Goal: Task Accomplishment & Management: Complete application form

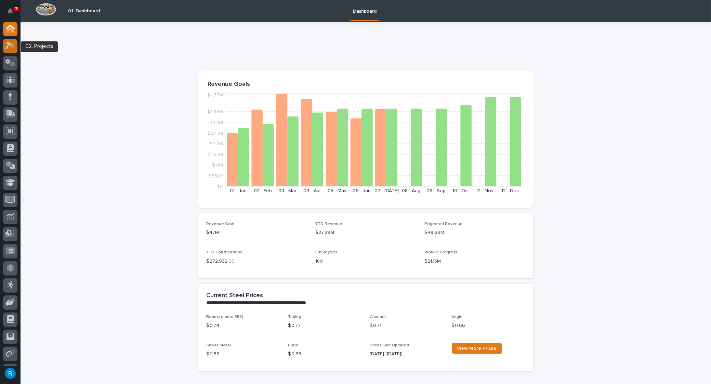
click at [9, 47] on icon at bounding box center [10, 46] width 10 height 8
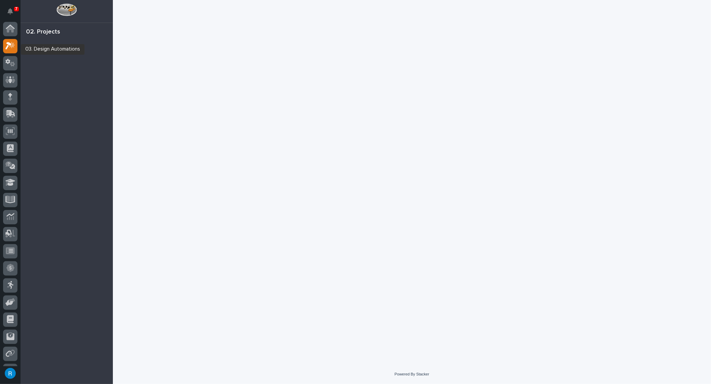
scroll to position [14, 0]
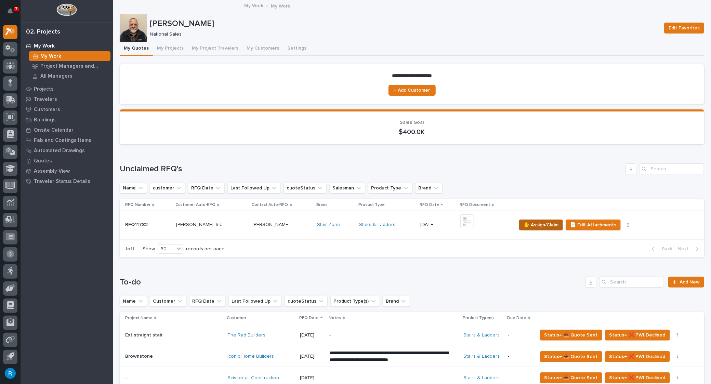
click at [537, 225] on span "✋ Assign/Claim" at bounding box center [541, 225] width 35 height 8
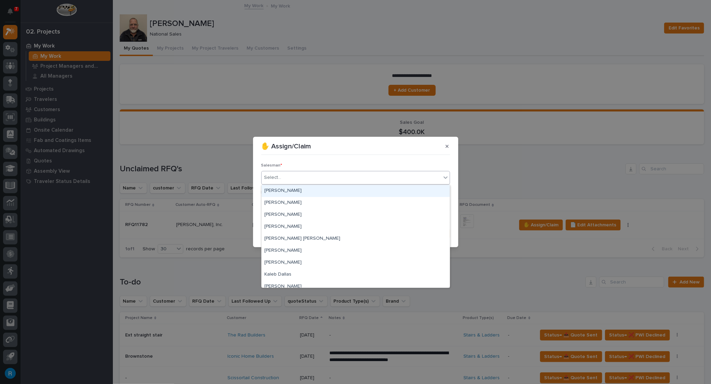
click at [276, 176] on div "Select..." at bounding box center [272, 177] width 17 height 7
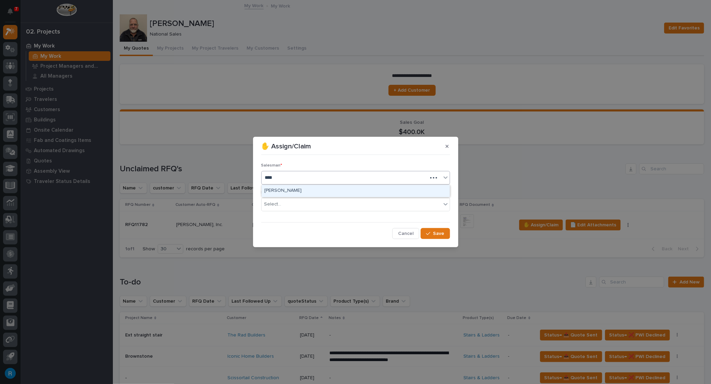
type input "*****"
click at [276, 192] on div "[PERSON_NAME]" at bounding box center [356, 191] width 188 height 12
click at [280, 207] on div "Select..." at bounding box center [272, 204] width 17 height 7
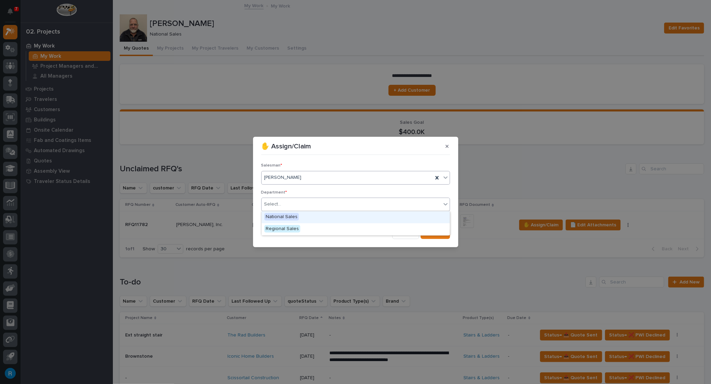
click at [282, 218] on span "National Sales" at bounding box center [281, 217] width 35 height 8
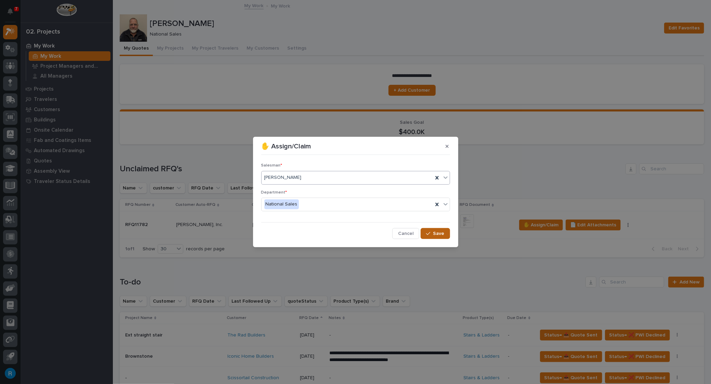
click at [439, 233] on span "Save" at bounding box center [438, 234] width 11 height 6
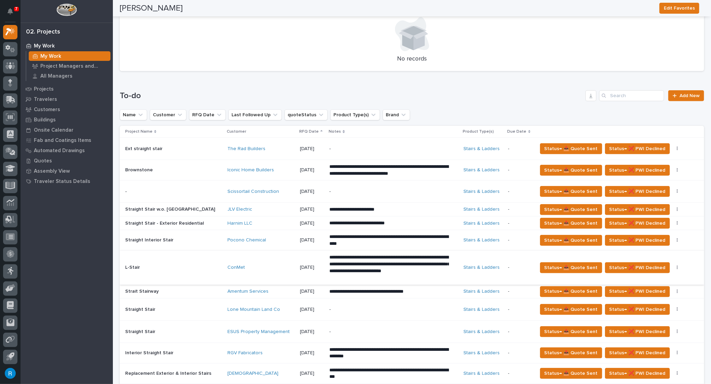
scroll to position [373, 0]
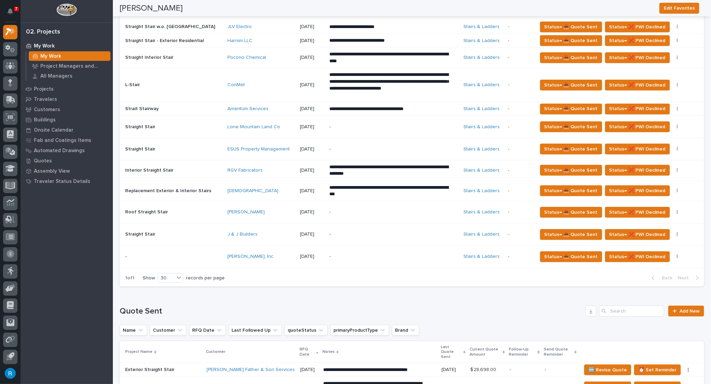
click at [348, 256] on p "-" at bounding box center [389, 257] width 120 height 6
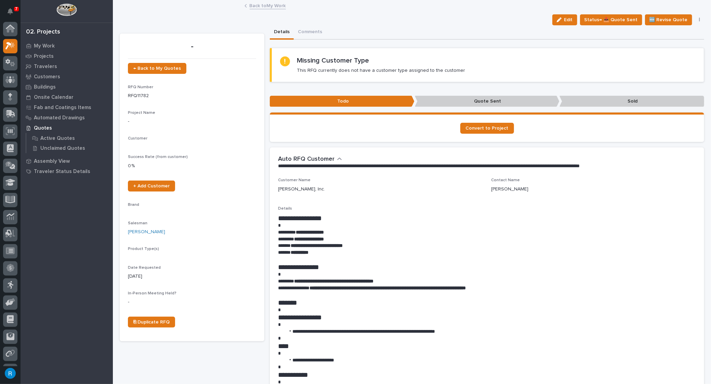
click at [205, 258] on div "Product Type(s)" at bounding box center [192, 253] width 128 height 13
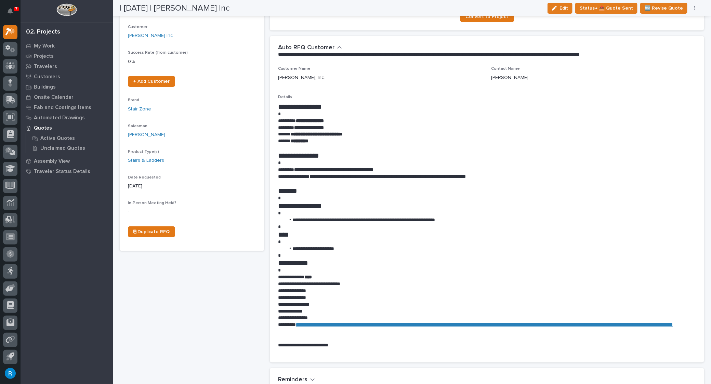
scroll to position [124, 0]
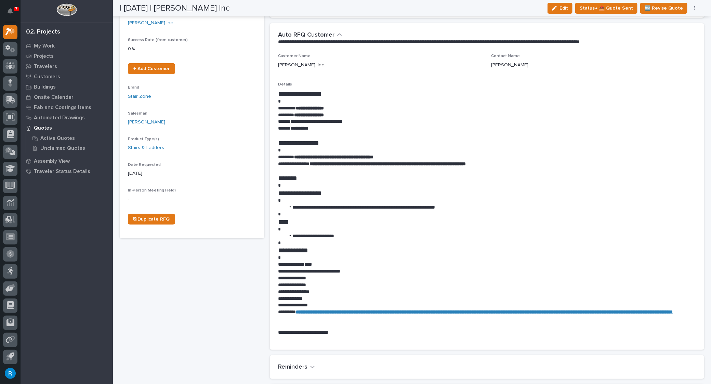
click at [438, 312] on strong "**********" at bounding box center [484, 312] width 377 height 5
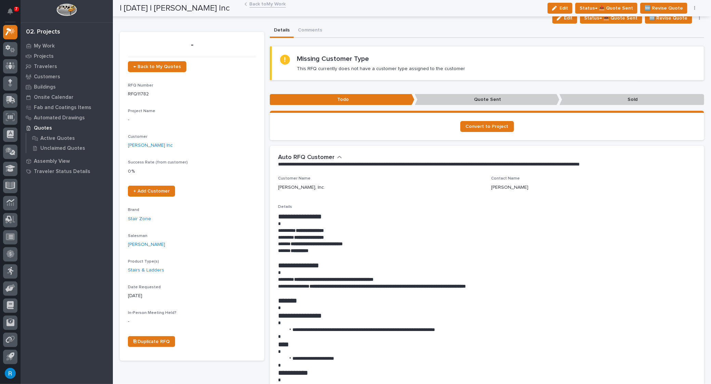
scroll to position [0, 0]
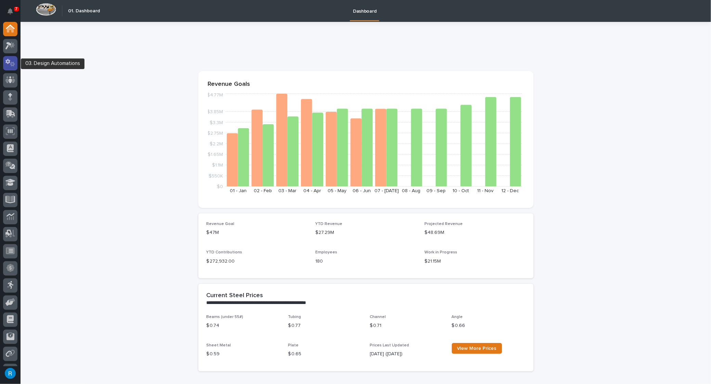
click at [13, 64] on icon at bounding box center [12, 64] width 5 height 5
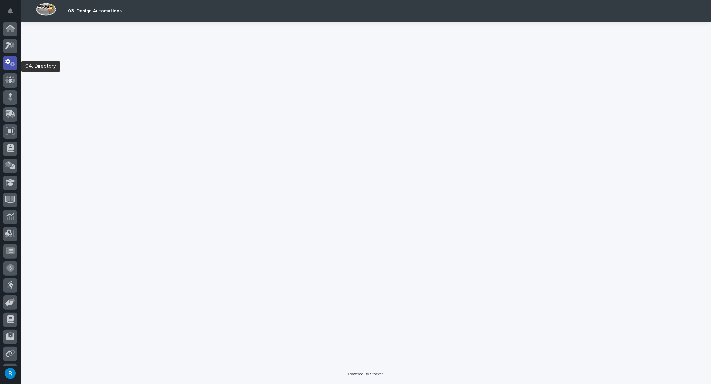
scroll to position [14, 0]
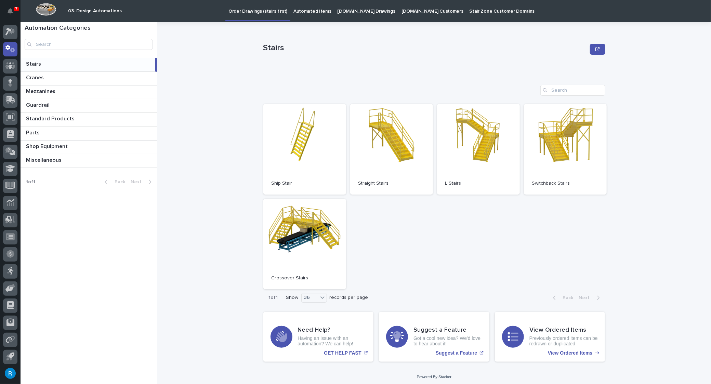
click at [350, 12] on p "[DOMAIN_NAME] Drawings" at bounding box center [367, 7] width 58 height 14
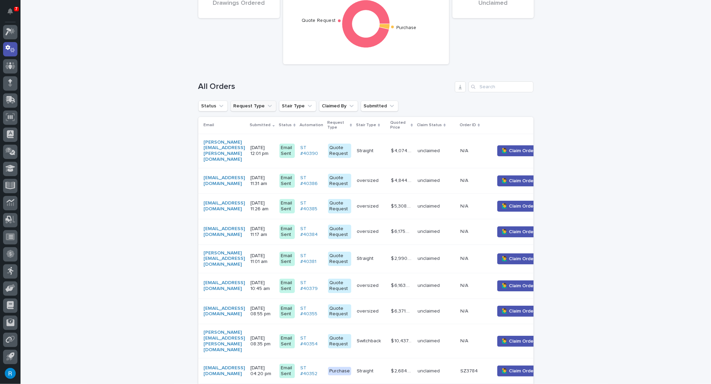
scroll to position [62, 0]
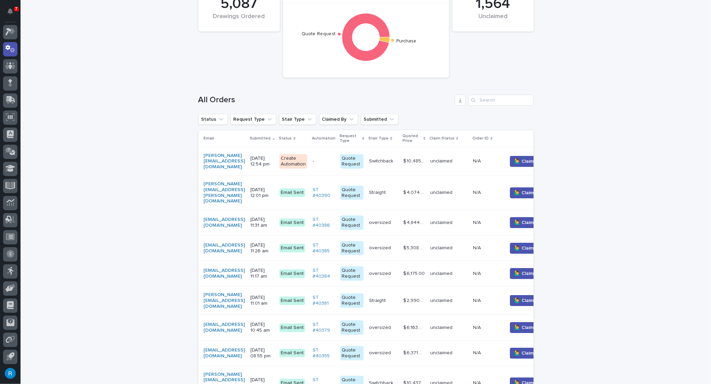
click at [245, 160] on div "[PERSON_NAME][EMAIL_ADDRESS][DOMAIN_NAME]" at bounding box center [224, 161] width 41 height 17
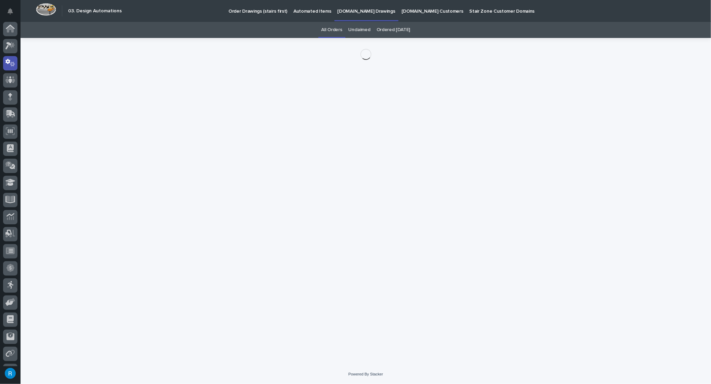
scroll to position [14, 0]
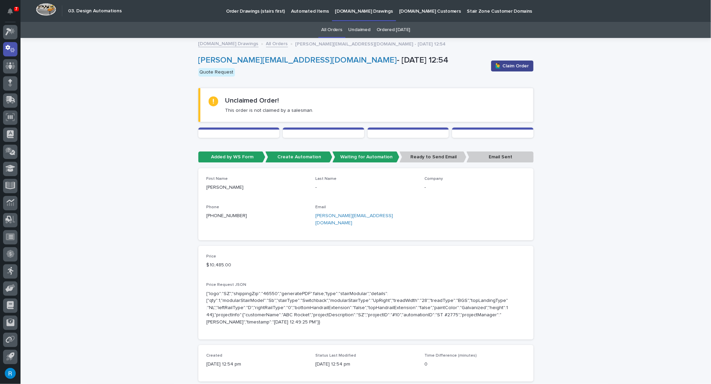
click at [514, 67] on span "🙋‍♂️ Claim Order" at bounding box center [513, 66] width 34 height 7
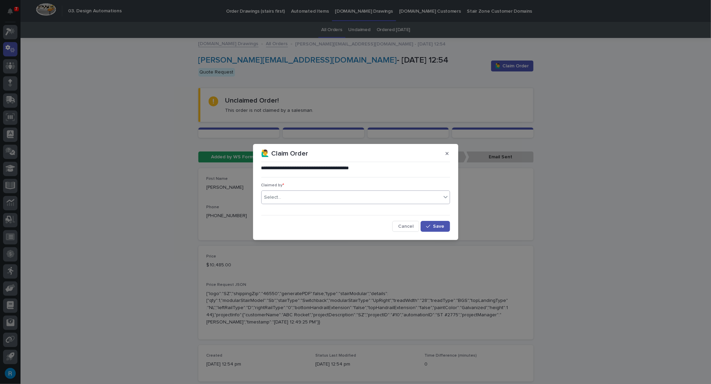
click at [276, 199] on div "Select..." at bounding box center [272, 197] width 17 height 7
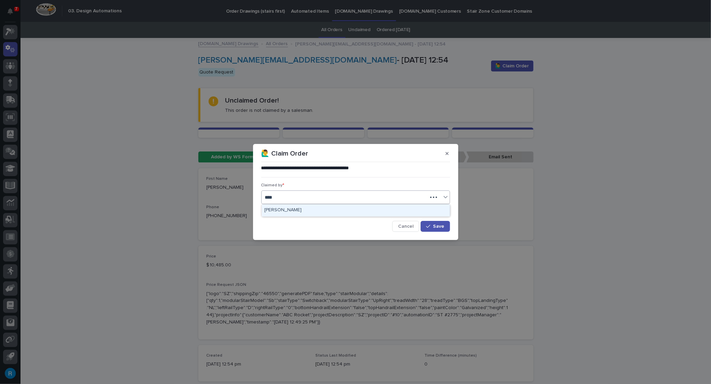
type input "*****"
click at [279, 212] on div "Roark Jones" at bounding box center [356, 211] width 188 height 12
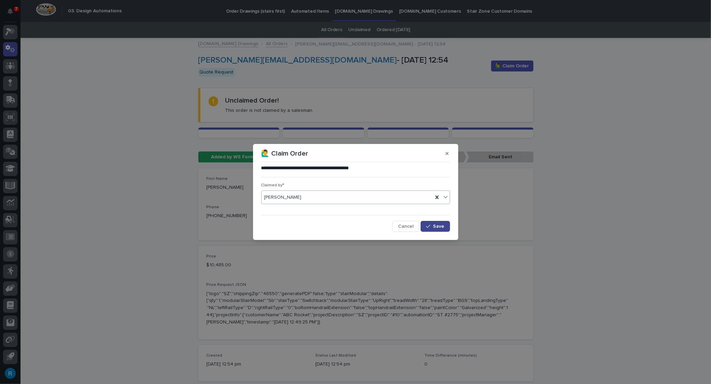
click at [443, 229] on span "Save" at bounding box center [438, 226] width 11 height 5
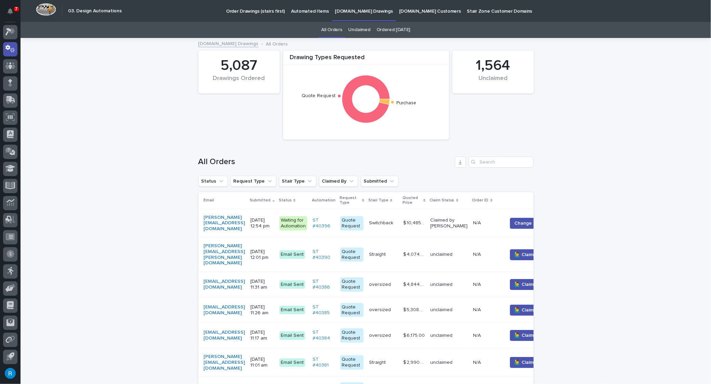
scroll to position [22, 0]
click at [245, 225] on div "[PERSON_NAME][EMAIL_ADDRESS][DOMAIN_NAME]" at bounding box center [224, 223] width 41 height 23
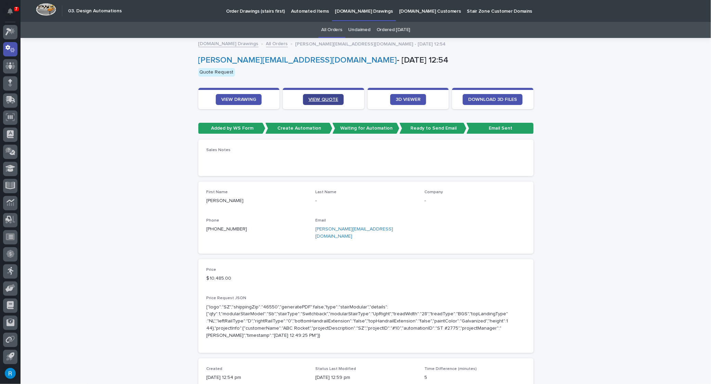
click at [325, 100] on span "VIEW QUOTE" at bounding box center [324, 99] width 30 height 5
click at [229, 99] on span "VIEW DRAWING" at bounding box center [238, 99] width 35 height 5
click at [237, 99] on span "VIEW DRAWING" at bounding box center [238, 99] width 35 height 5
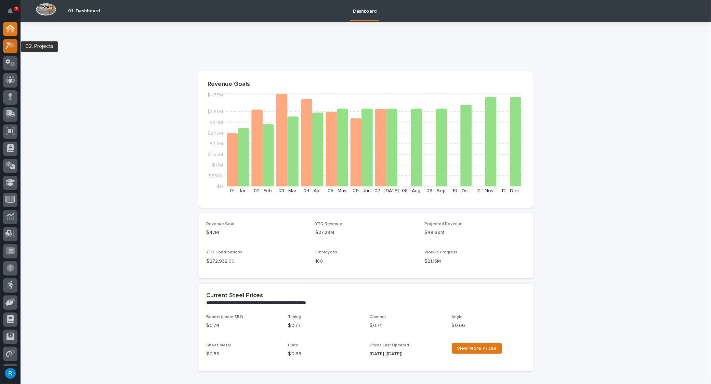
click at [11, 48] on icon at bounding box center [10, 46] width 10 height 8
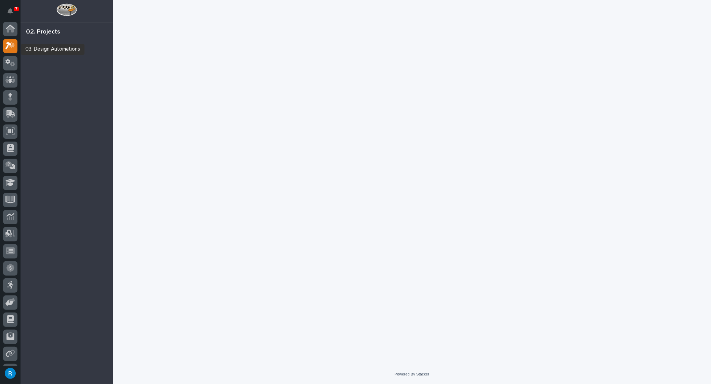
scroll to position [14, 0]
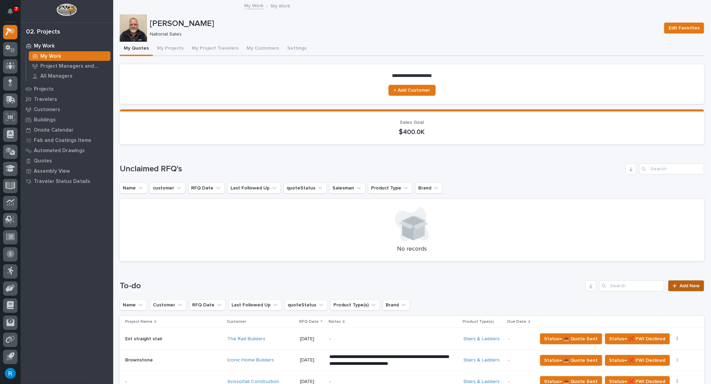
scroll to position [93, 0]
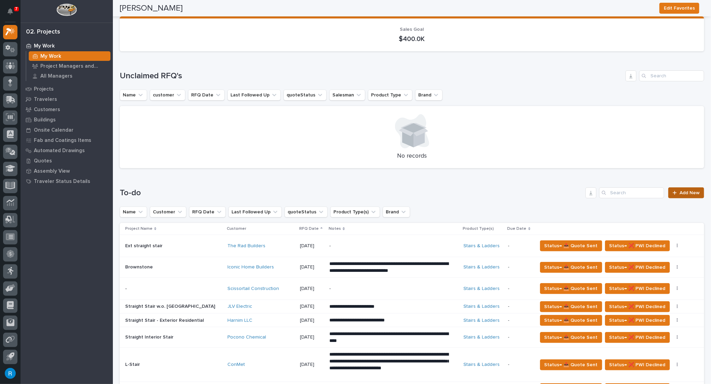
click at [686, 194] on span "Add New" at bounding box center [690, 193] width 20 height 5
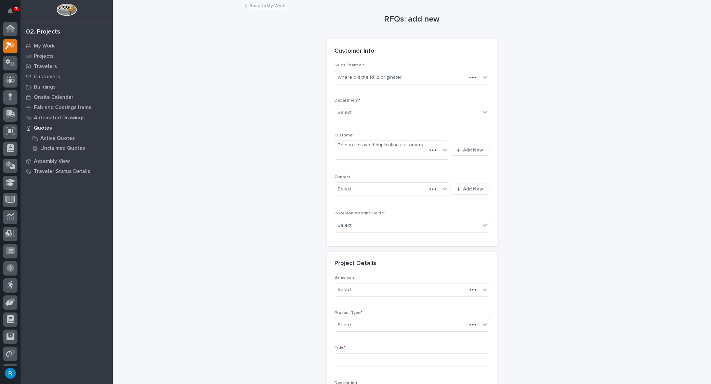
scroll to position [14, 0]
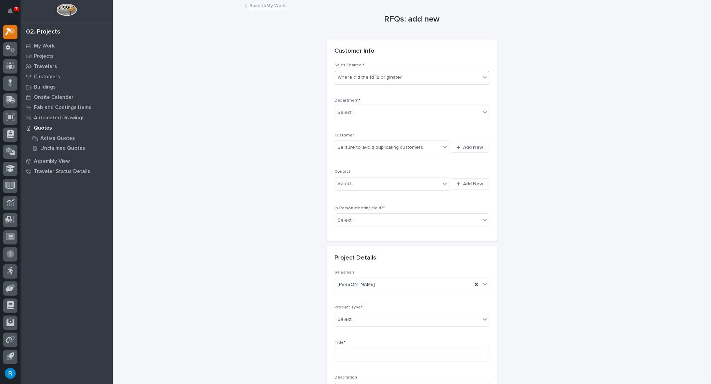
click at [365, 78] on div "Where did the RFQ originate?" at bounding box center [370, 77] width 64 height 7
click at [349, 114] on div "Stair Zone" at bounding box center [410, 114] width 154 height 12
click at [349, 113] on div "Select..." at bounding box center [346, 112] width 17 height 7
click at [345, 124] on span "National Sales" at bounding box center [353, 125] width 35 height 8
click at [426, 145] on div "Be sure to avoid duplicating customers" at bounding box center [388, 147] width 106 height 11
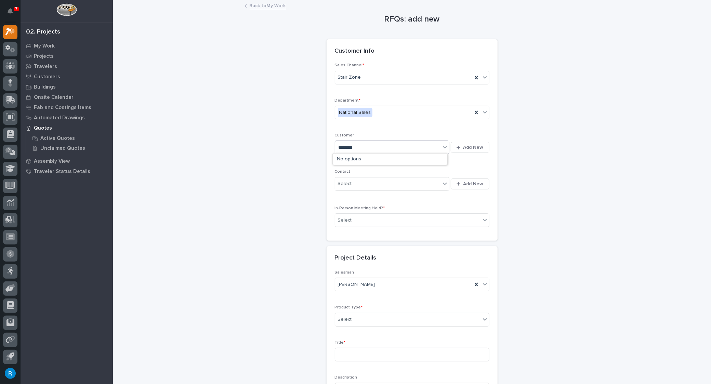
click at [344, 146] on input "********" at bounding box center [349, 148] width 21 height 6
click at [343, 149] on input "********" at bounding box center [349, 148] width 21 height 6
type input "********"
click at [472, 147] on span "Add New" at bounding box center [474, 147] width 20 height 6
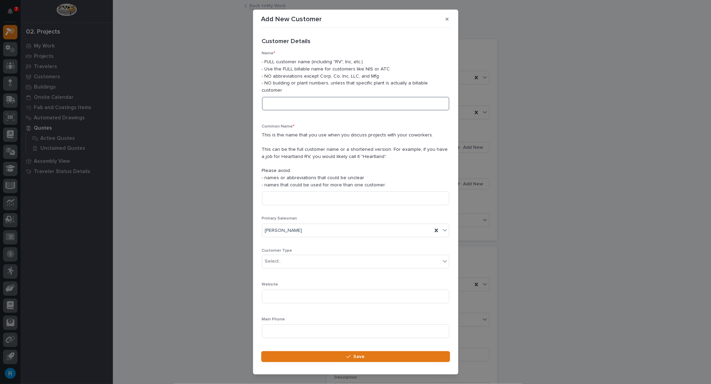
click at [279, 97] on input at bounding box center [355, 104] width 187 height 14
type input "Savannah Golf Club"
click at [275, 192] on input at bounding box center [355, 199] width 187 height 14
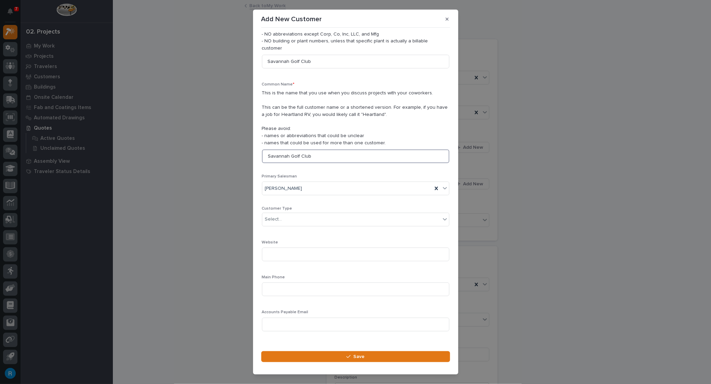
scroll to position [43, 0]
type input "Savannah Golf Club"
click at [315, 212] on div "Select..." at bounding box center [351, 217] width 178 height 11
click at [283, 234] on div "End User" at bounding box center [353, 235] width 182 height 12
click at [270, 281] on input at bounding box center [355, 288] width 187 height 14
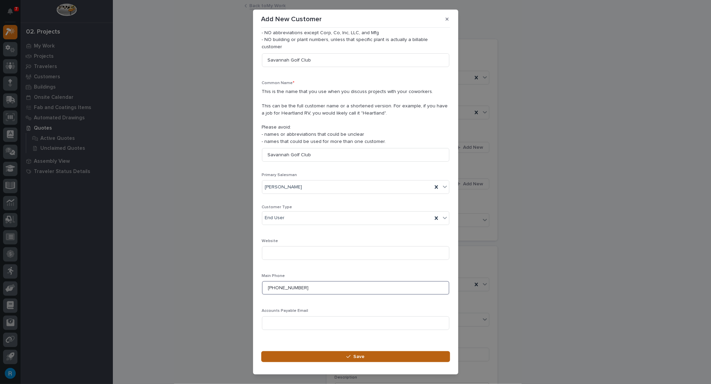
type input "912-721-3670"
click at [359, 356] on span "Save" at bounding box center [358, 357] width 11 height 6
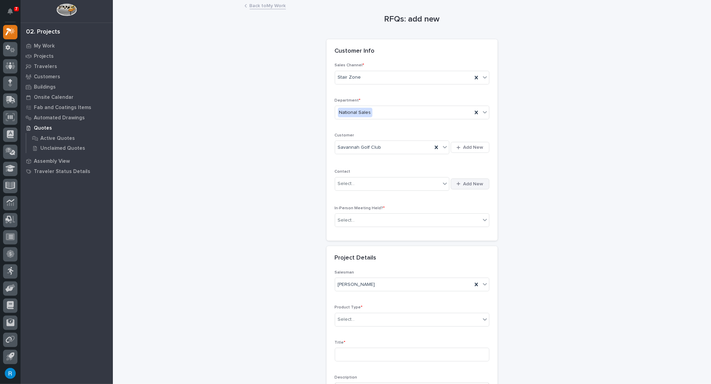
click at [472, 184] on span "Add New" at bounding box center [474, 184] width 20 height 6
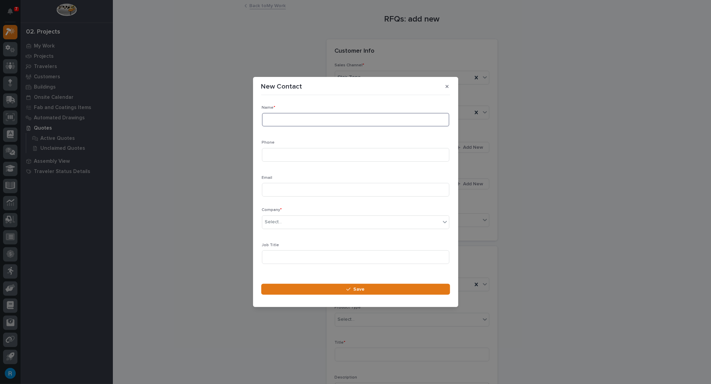
click at [272, 122] on input at bounding box center [355, 120] width 187 height 14
type input "Gunnard Cunningham"
type input "912-721-3670"
click at [273, 188] on input at bounding box center [355, 190] width 187 height 14
type input "gunnard@savgc.com"
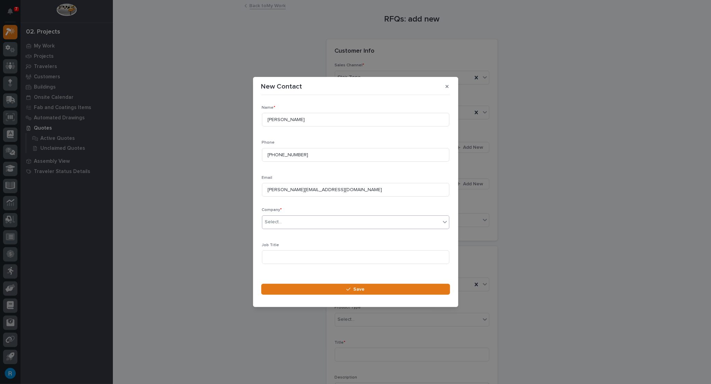
click at [350, 224] on div "Select..." at bounding box center [351, 222] width 178 height 11
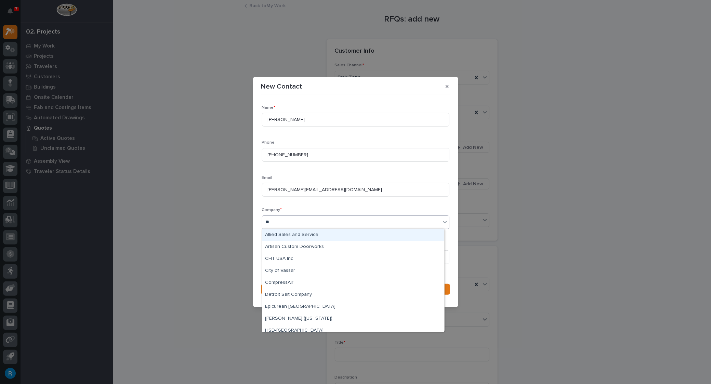
type input "***"
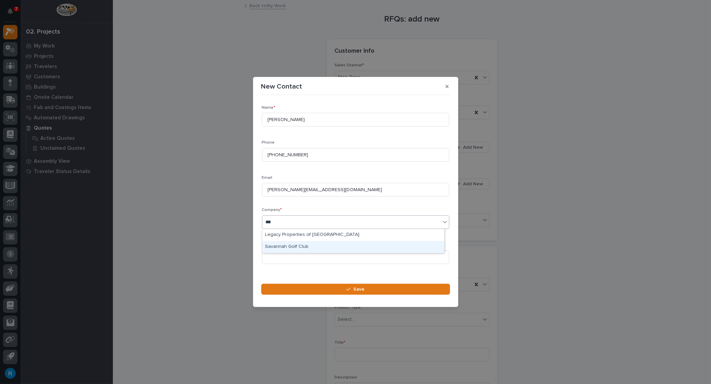
click at [292, 247] on div "Savannah Golf Club" at bounding box center [353, 247] width 182 height 12
click at [272, 257] on input at bounding box center [355, 257] width 187 height 14
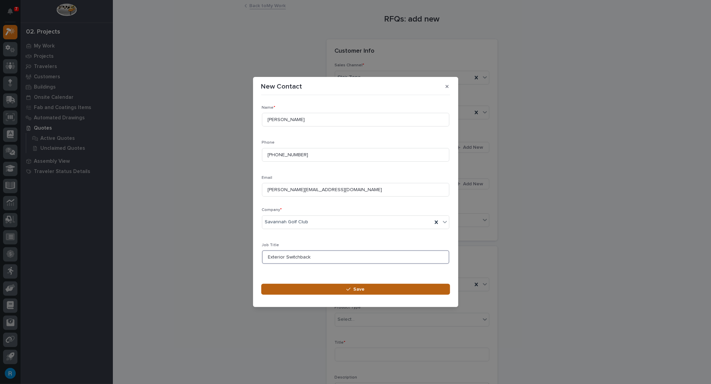
type input "Exterior Switchback"
click at [360, 288] on span "Save" at bounding box center [358, 289] width 11 height 6
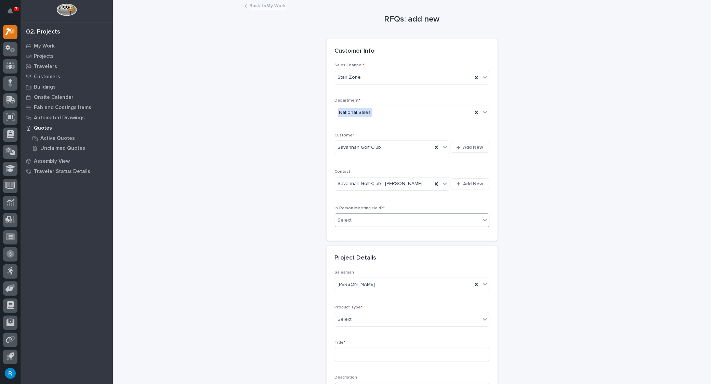
click at [377, 223] on div "Select..." at bounding box center [407, 220] width 145 height 11
click at [337, 248] on span "No" at bounding box center [340, 249] width 9 height 8
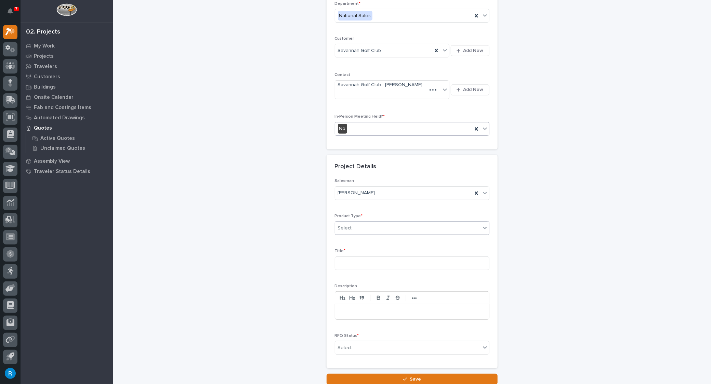
scroll to position [93, 0]
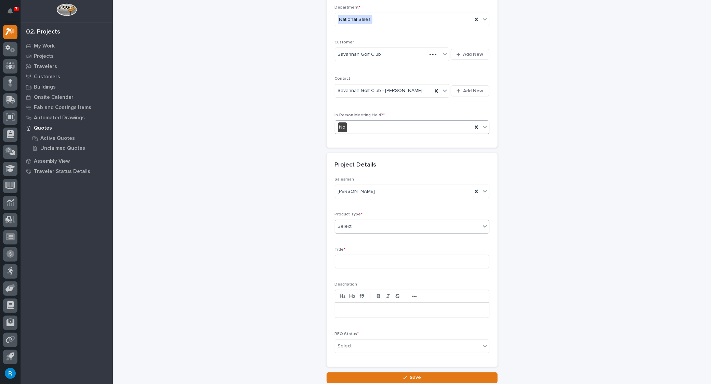
click at [351, 229] on div "Select..." at bounding box center [346, 226] width 17 height 7
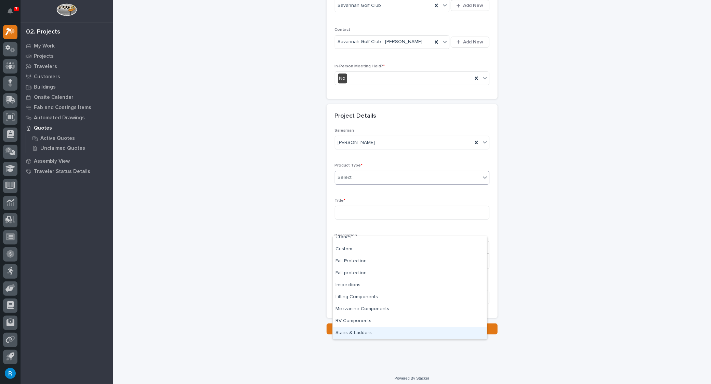
scroll to position [148, 0]
click at [346, 330] on div "Stairs & Ladders" at bounding box center [410, 333] width 154 height 12
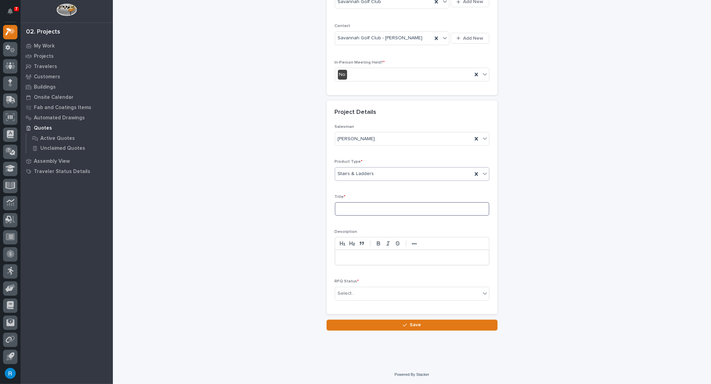
click at [340, 210] on input at bounding box center [412, 209] width 155 height 14
type input "Exterior Switchback"
click at [338, 258] on div at bounding box center [412, 257] width 154 height 15
click at [356, 292] on input "text" at bounding box center [356, 294] width 1 height 6
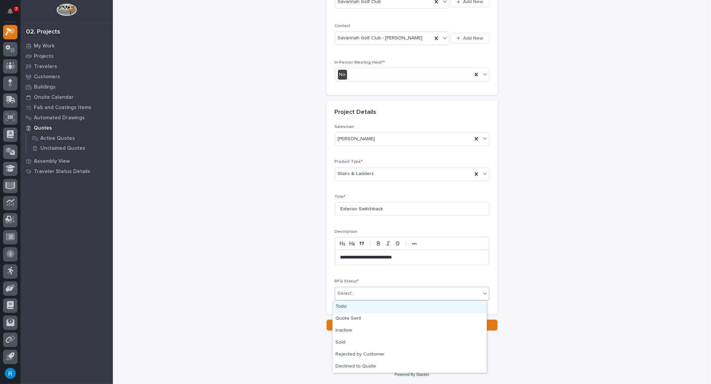
click at [342, 308] on div "Todo" at bounding box center [410, 307] width 154 height 12
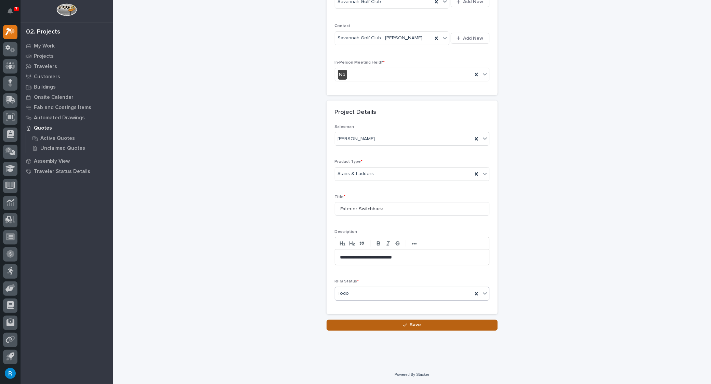
click at [412, 325] on span "Save" at bounding box center [415, 325] width 11 height 6
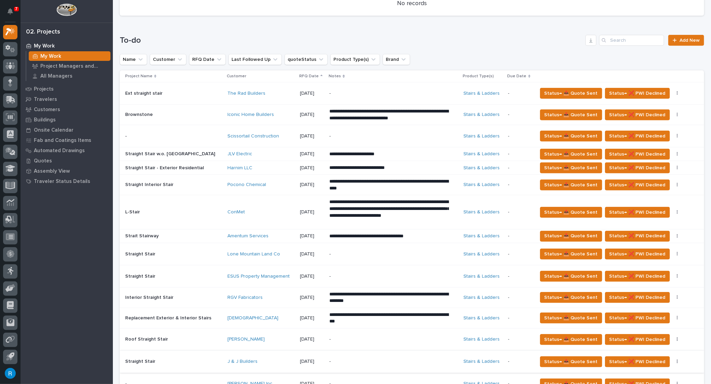
scroll to position [373, 0]
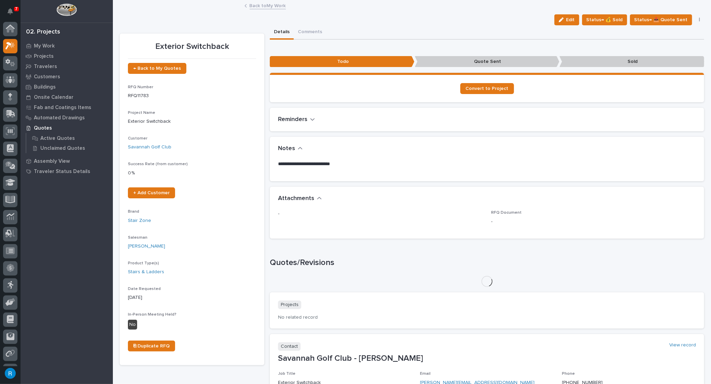
scroll to position [14, 0]
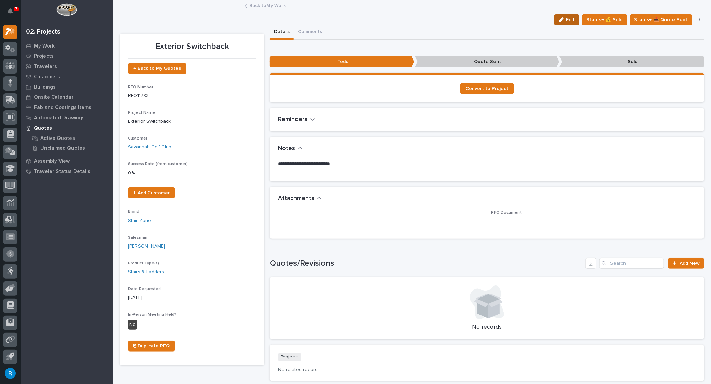
click at [573, 19] on span "Edit" at bounding box center [570, 20] width 9 height 6
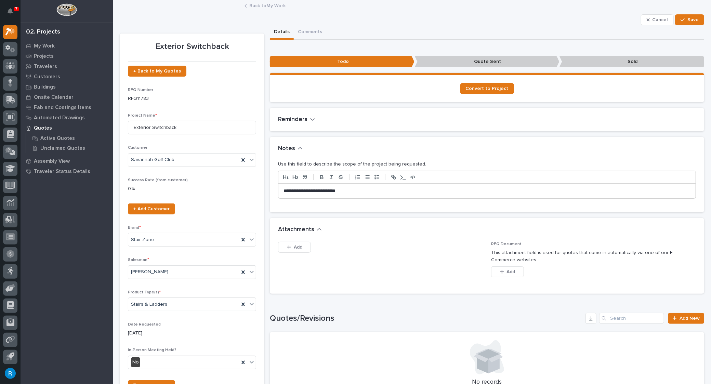
click at [284, 190] on p "**********" at bounding box center [486, 191] width 404 height 7
click at [394, 190] on p "**********" at bounding box center [486, 191] width 404 height 7
click at [690, 17] on span "Save" at bounding box center [693, 20] width 11 height 6
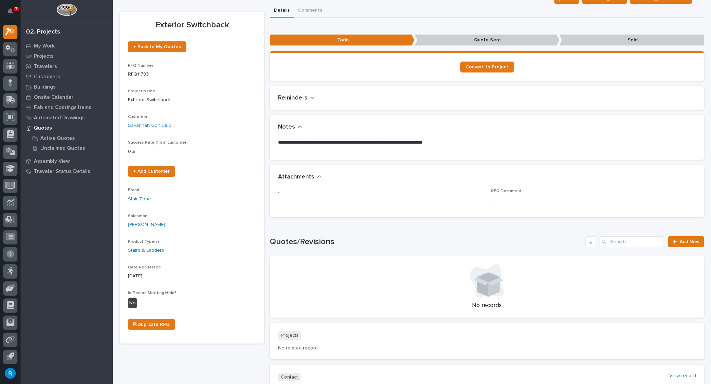
scroll to position [62, 0]
